Goal: Transaction & Acquisition: Purchase product/service

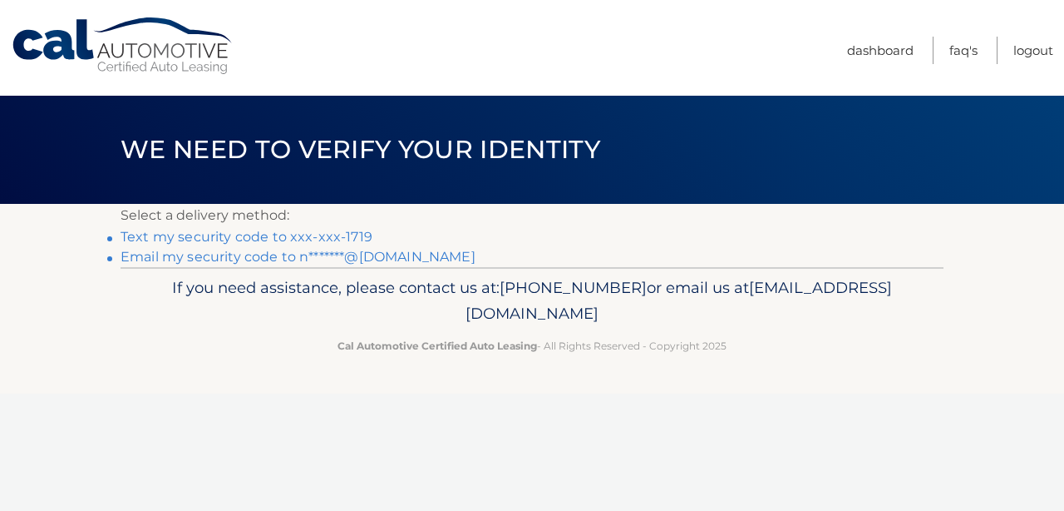
click at [238, 237] on link "Text my security code to xxx-xxx-1719" at bounding box center [247, 237] width 252 height 16
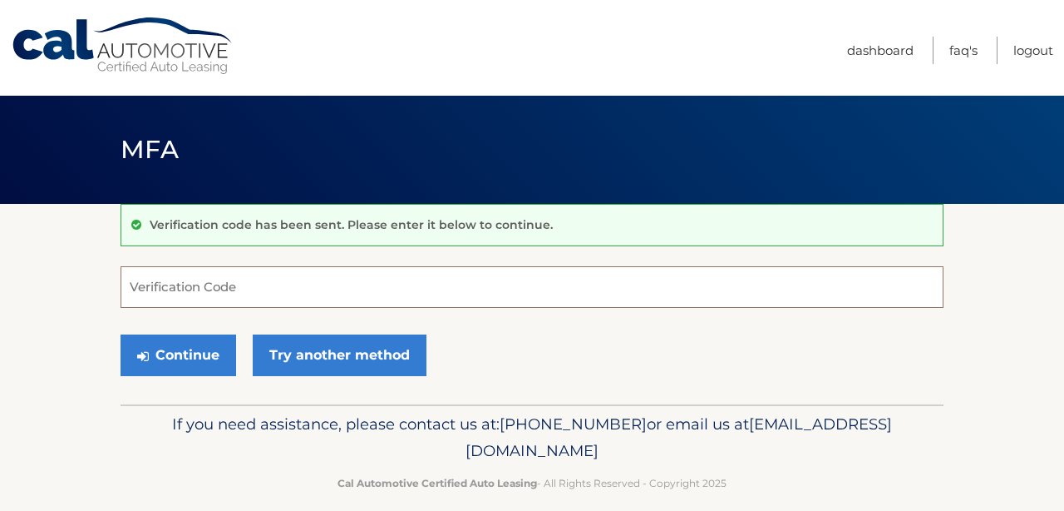
click at [219, 290] on input "Verification Code" at bounding box center [532, 287] width 823 height 42
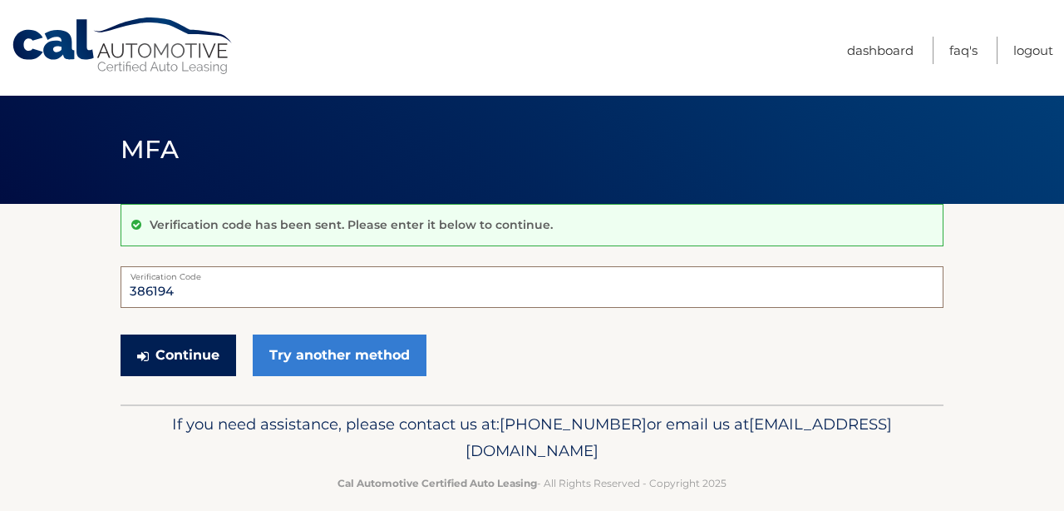
type input "386194"
click at [198, 352] on button "Continue" at bounding box center [179, 355] width 116 height 42
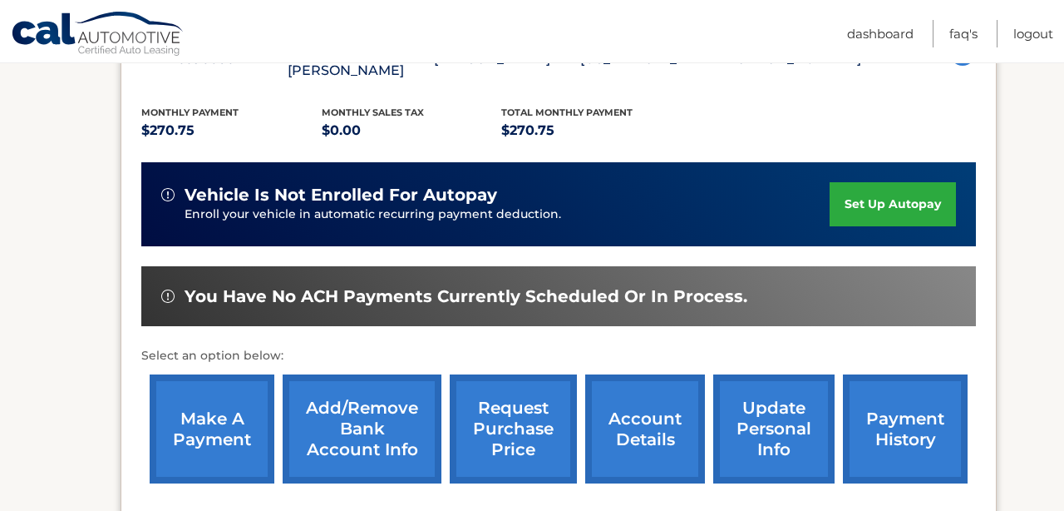
scroll to position [372, 0]
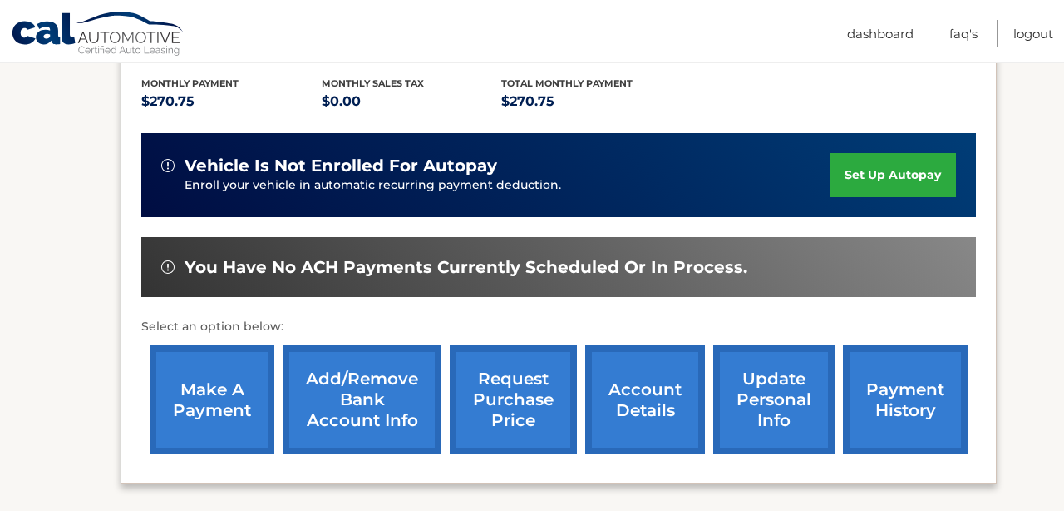
click at [212, 378] on link "make a payment" at bounding box center [212, 399] width 125 height 109
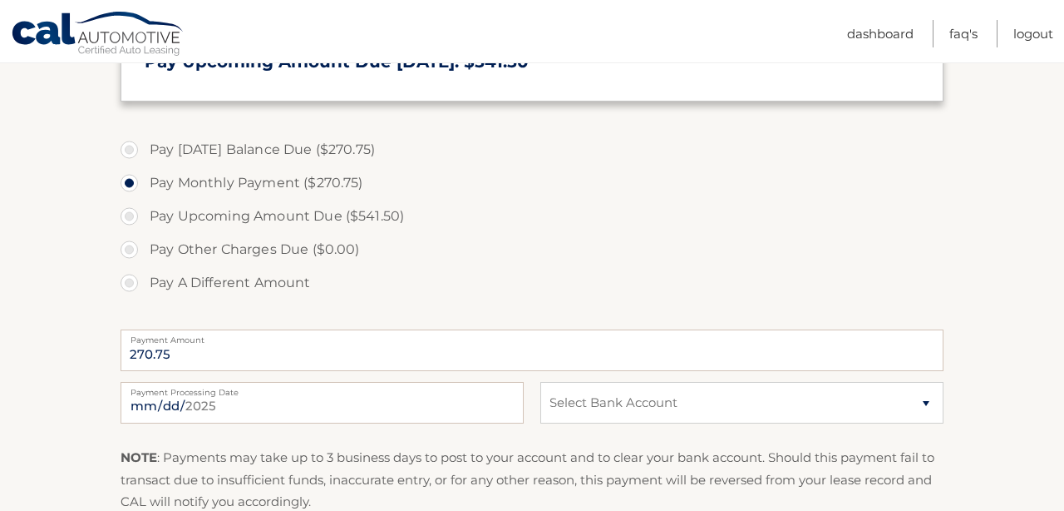
scroll to position [516, 0]
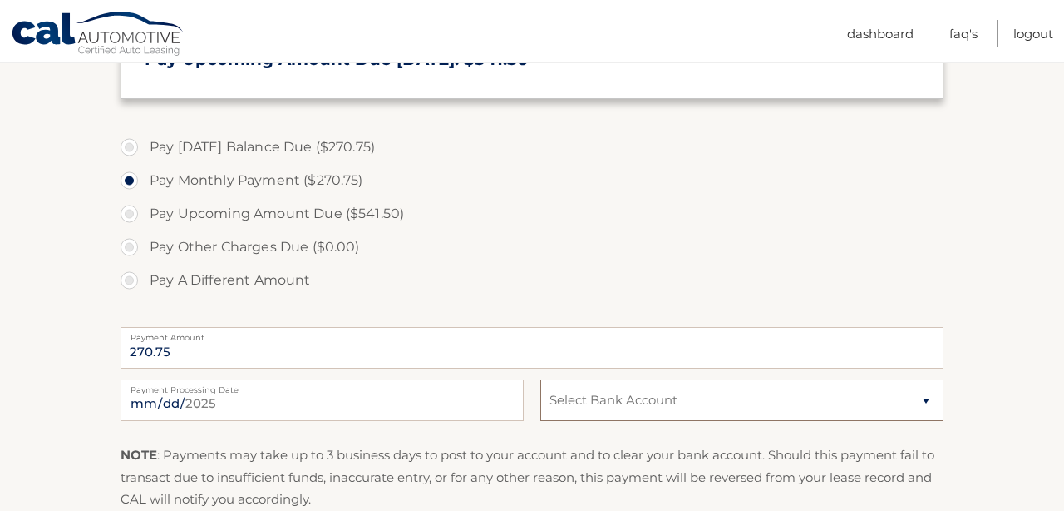
click at [925, 402] on select "Select Bank Account Checking CAPITAL ONE N.A. *****2612 Checking CAPITAL ONE N.…" at bounding box center [742, 400] width 403 height 42
select select "YTBiNzNjM2QtMDE1NC00MzVjLWIxYzUtYjE5Mjg5NmViNTM4"
click at [541, 379] on select "Select Bank Account Checking CAPITAL ONE N.A. *****2612 Checking CAPITAL ONE N.…" at bounding box center [742, 400] width 403 height 42
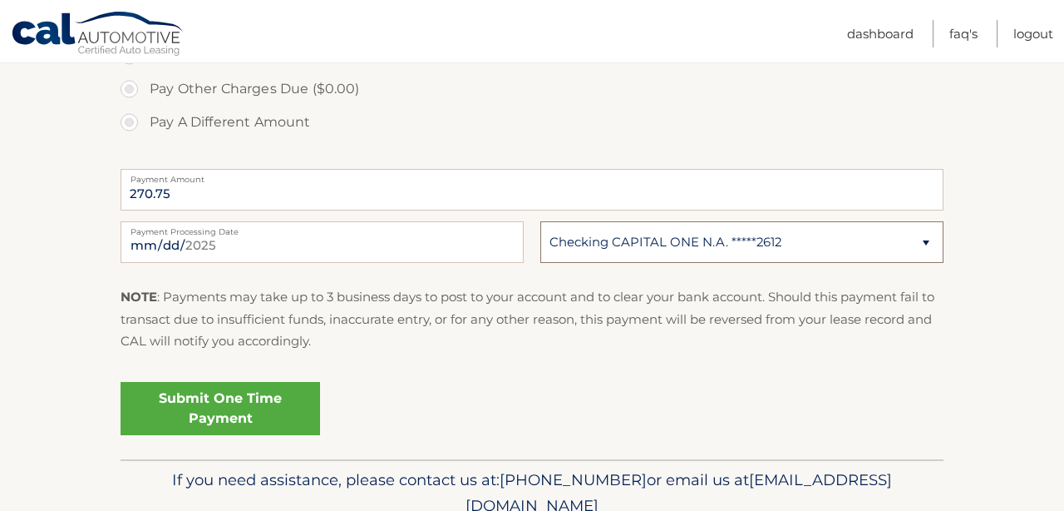
scroll to position [748, 0]
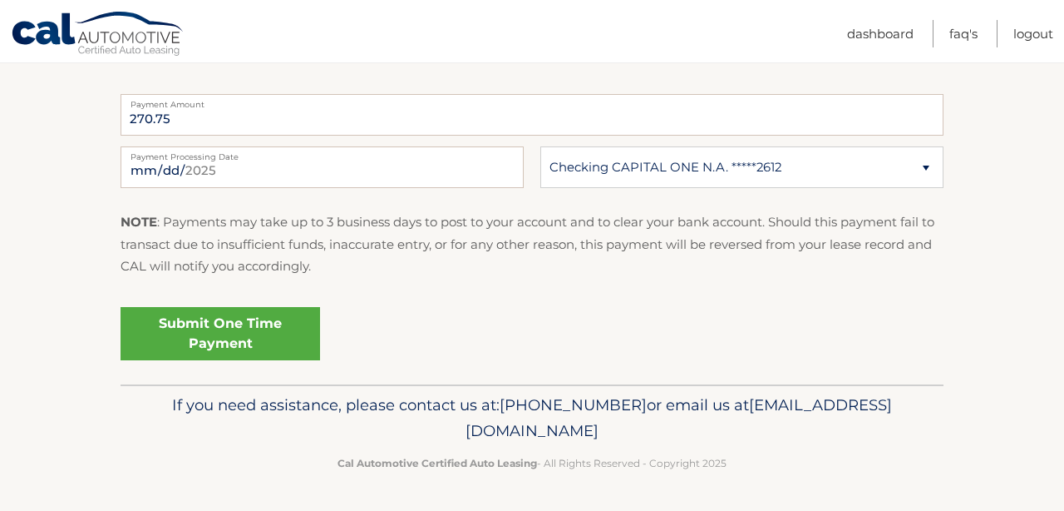
click at [232, 328] on link "Submit One Time Payment" at bounding box center [221, 333] width 200 height 53
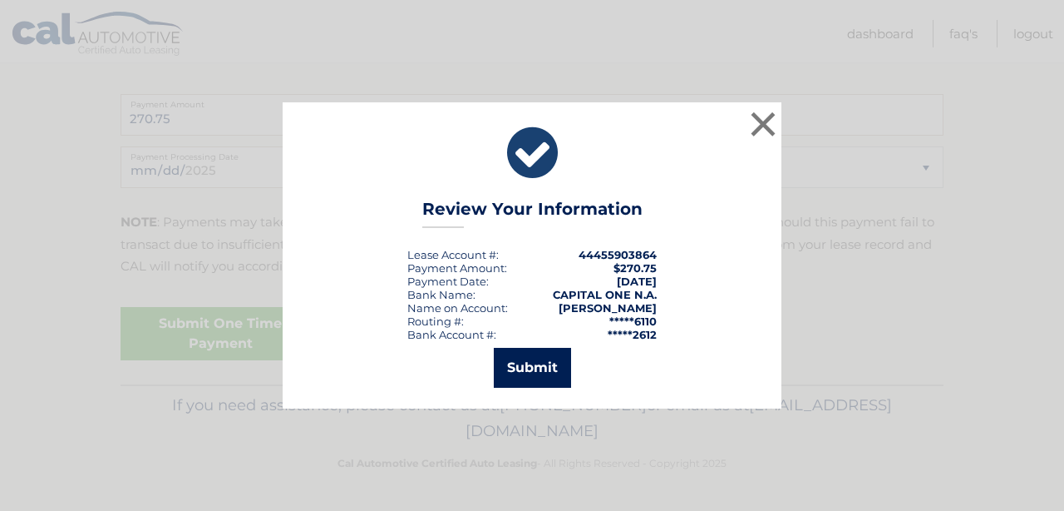
click at [524, 364] on button "Submit" at bounding box center [532, 368] width 77 height 40
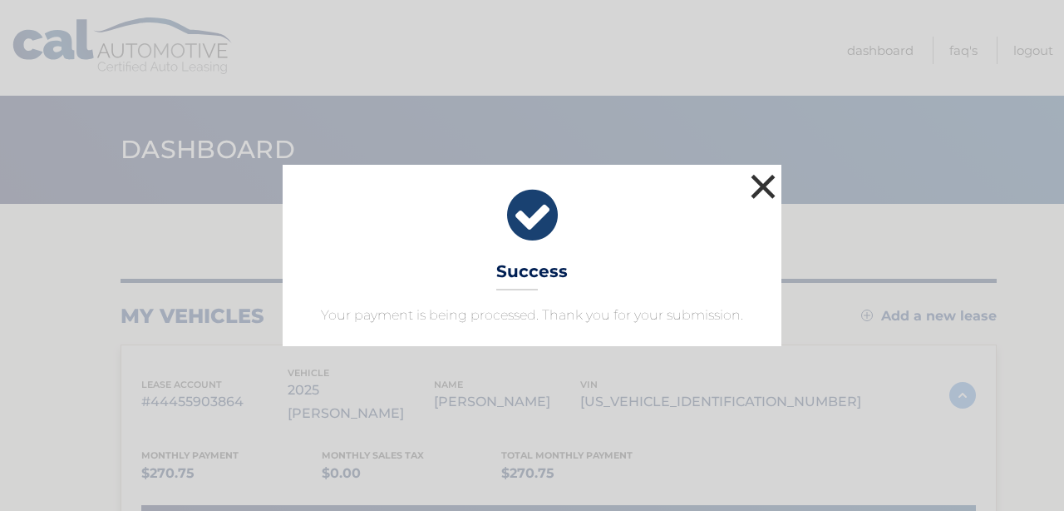
drag, startPoint x: 764, startPoint y: 185, endPoint x: 764, endPoint y: 234, distance: 49.1
click at [764, 233] on div "× Success Your payment is being processed. Thank you for your submission." at bounding box center [532, 255] width 499 height 181
click at [763, 181] on button "×" at bounding box center [763, 186] width 33 height 33
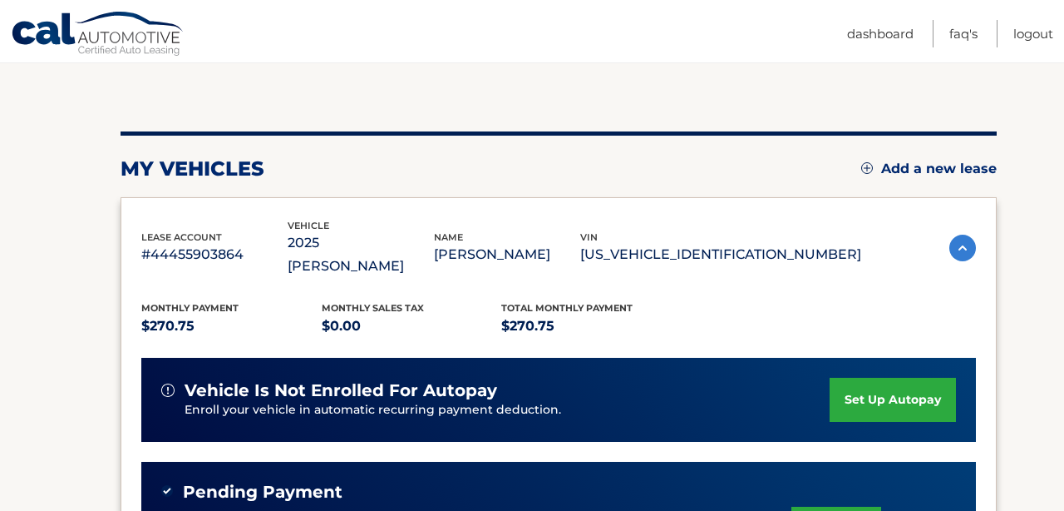
scroll to position [156, 0]
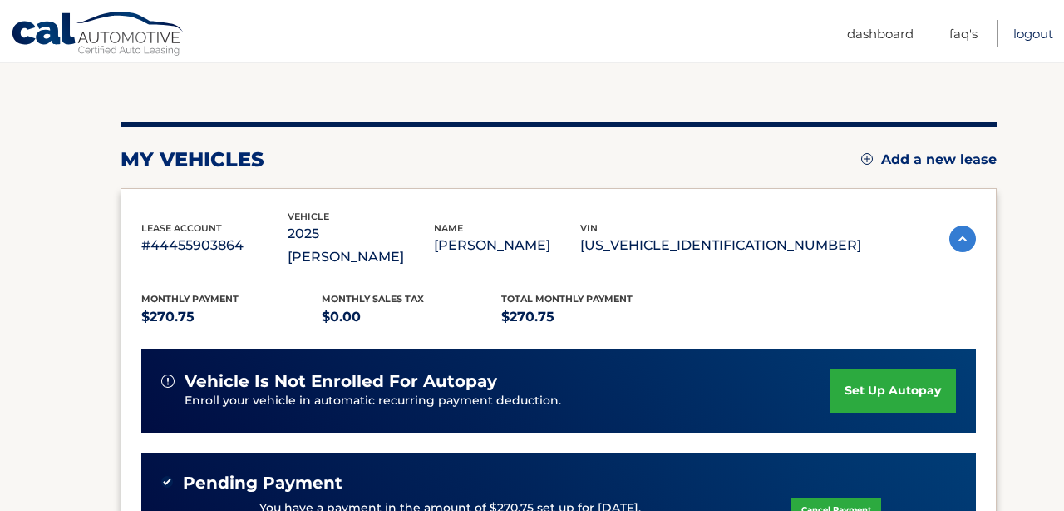
click at [1032, 29] on link "Logout" at bounding box center [1034, 33] width 40 height 27
